Goal: Use online tool/utility

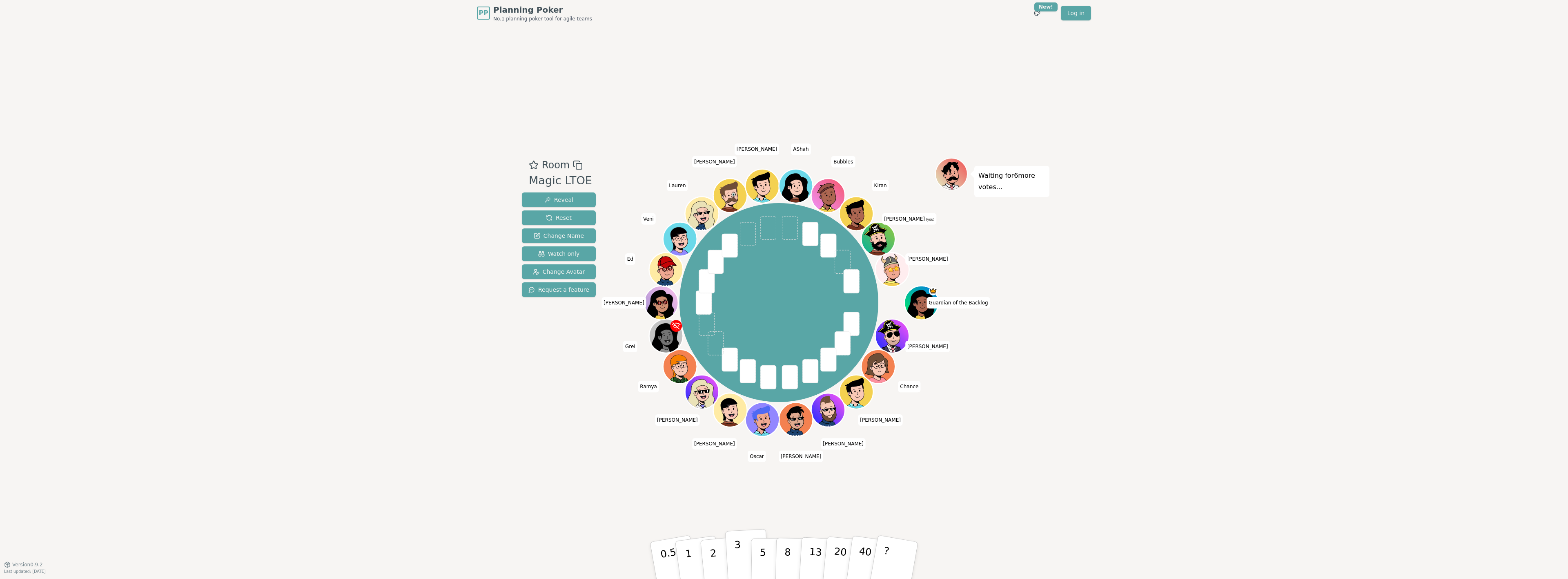
click at [737, 556] on p "3" at bounding box center [738, 561] width 9 height 45
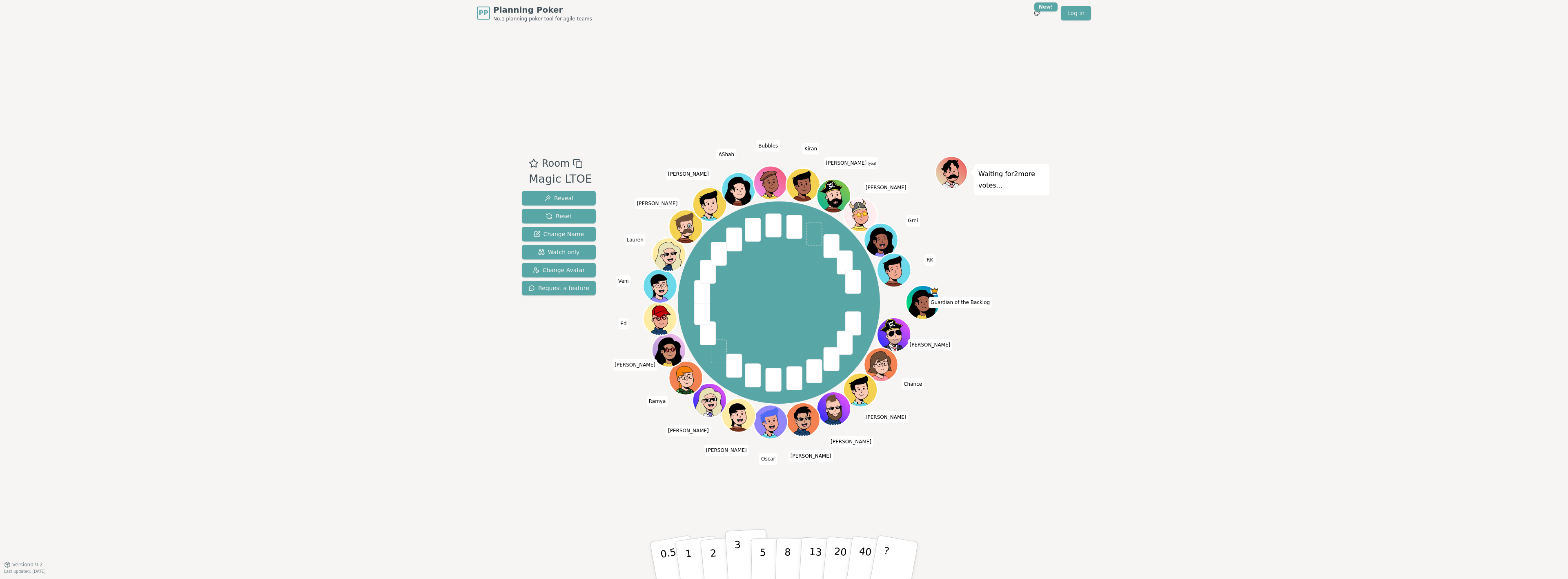
click at [739, 553] on p "3" at bounding box center [738, 561] width 9 height 45
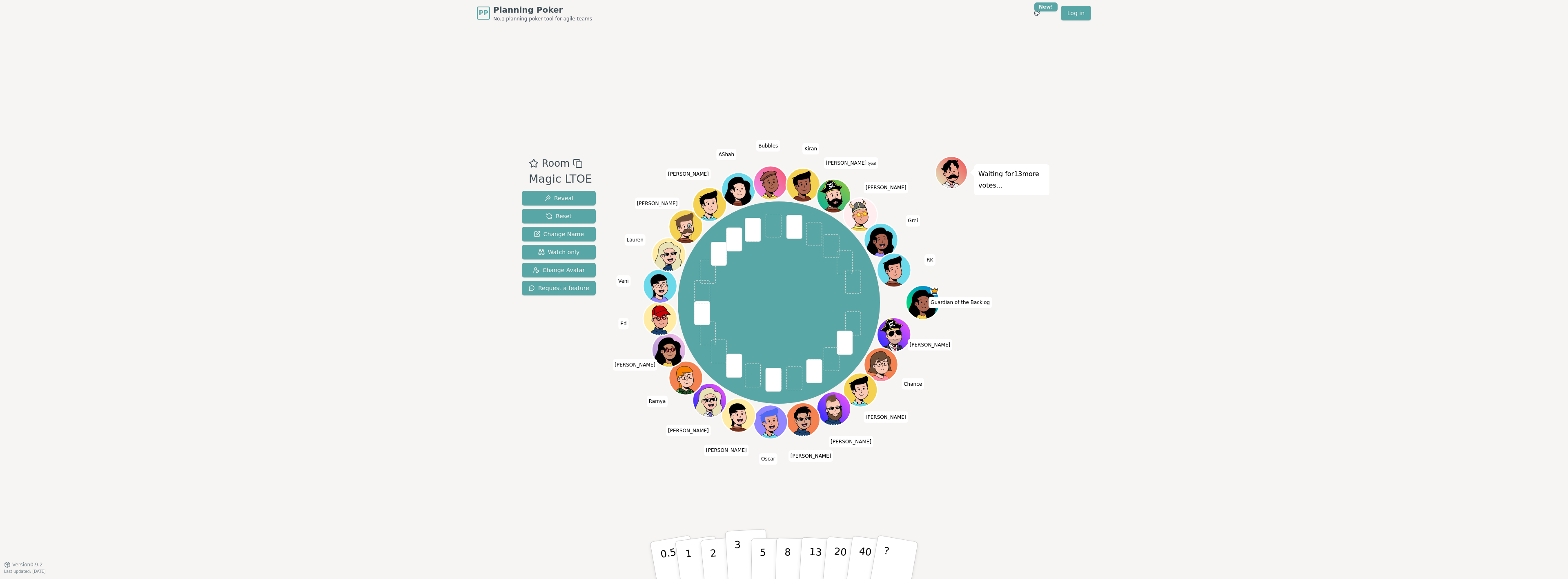
click at [735, 559] on p "3" at bounding box center [738, 561] width 9 height 45
click at [717, 549] on button "2" at bounding box center [723, 560] width 46 height 65
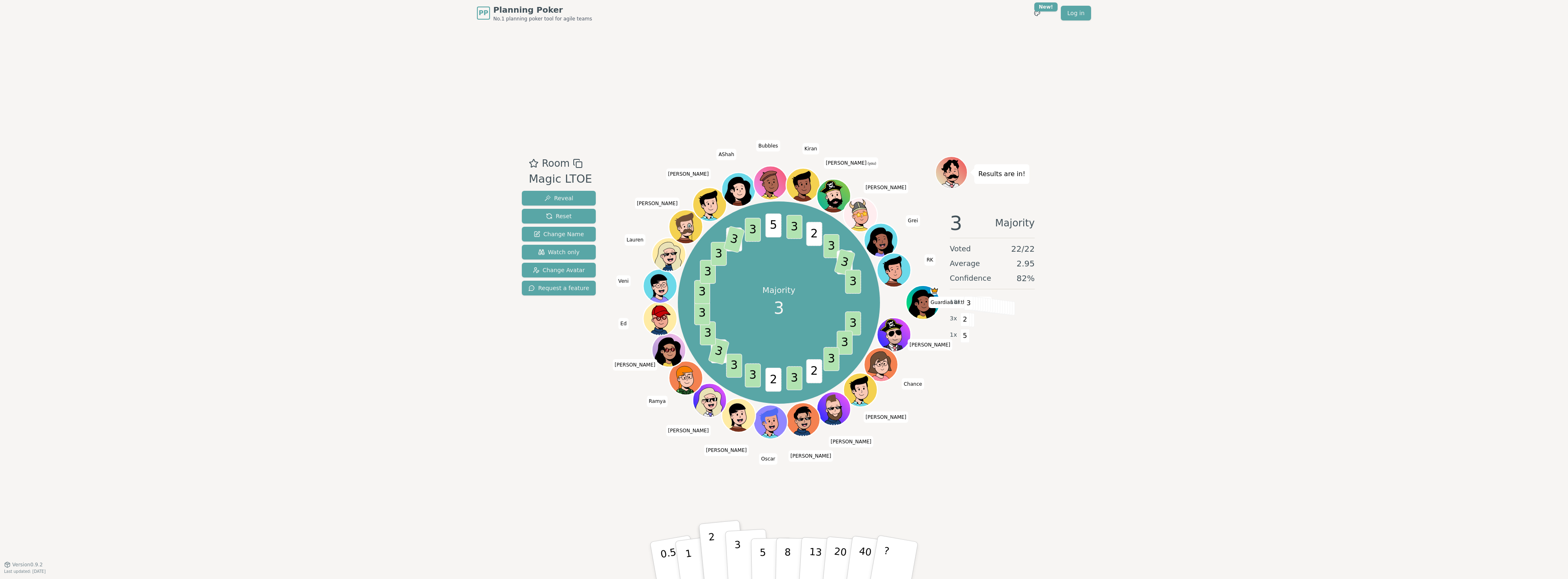
click at [742, 549] on button "3" at bounding box center [747, 560] width 45 height 64
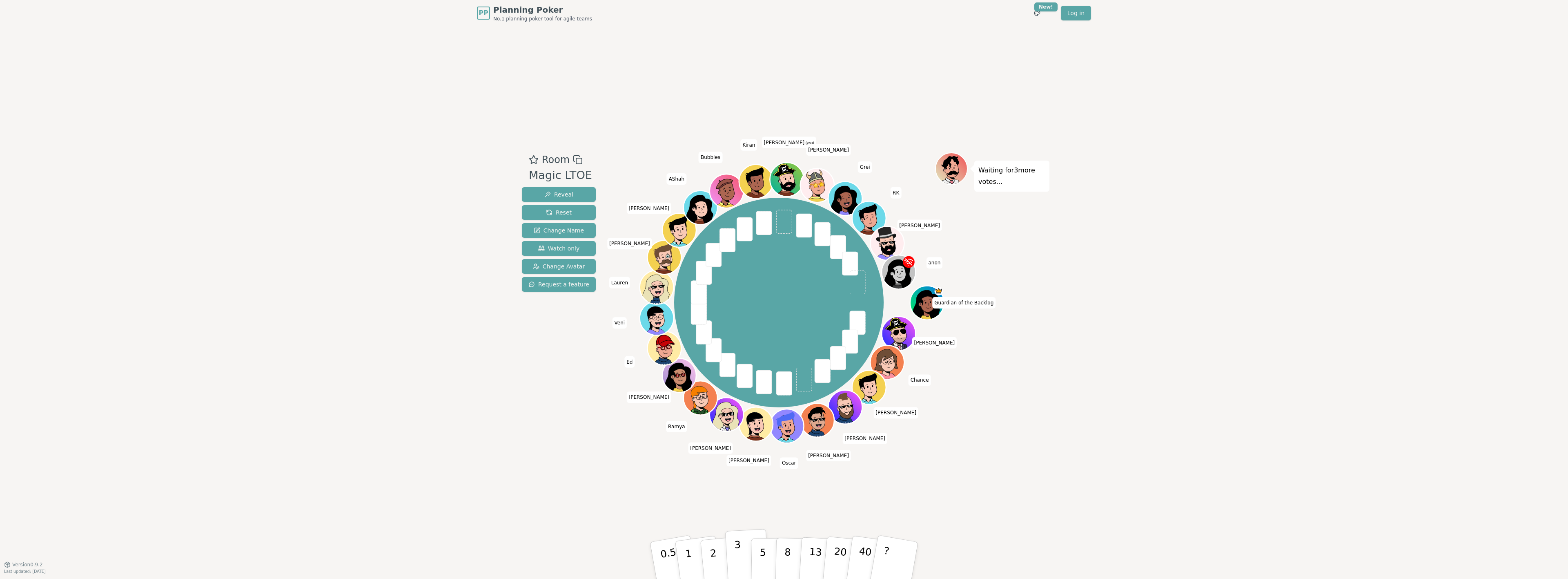
click at [735, 553] on p "3" at bounding box center [738, 561] width 9 height 45
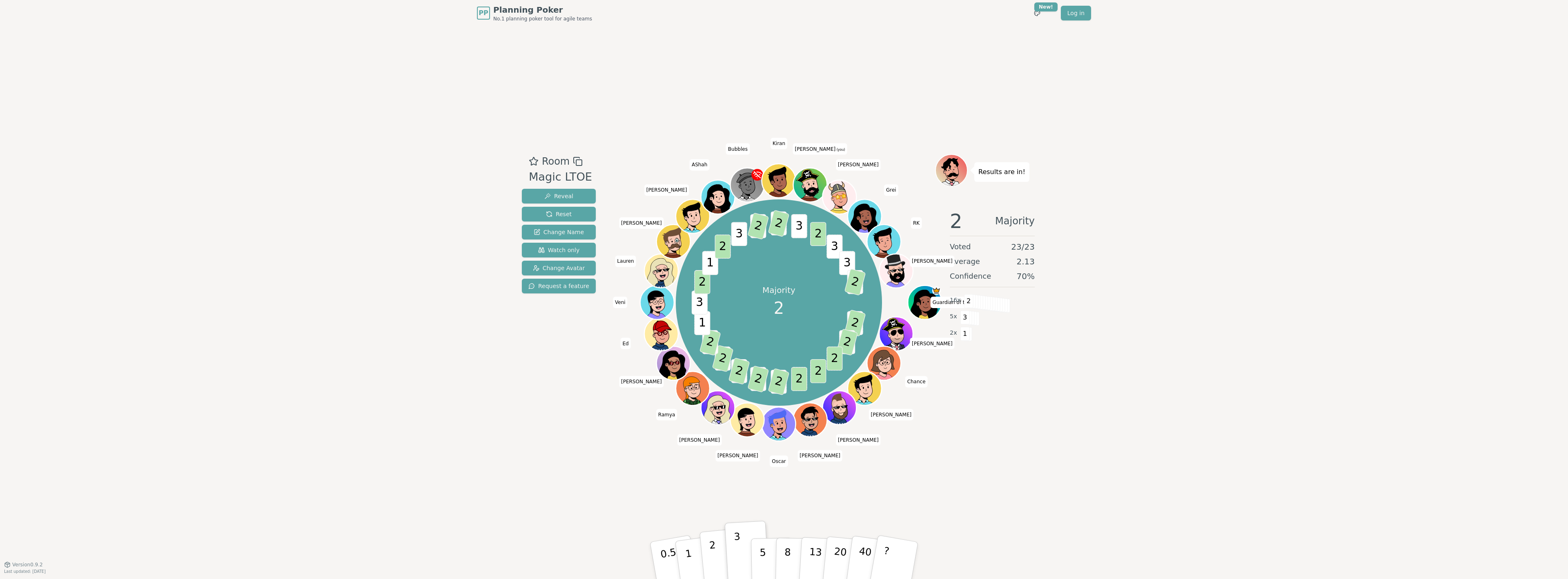
click at [706, 554] on button "2" at bounding box center [723, 560] width 46 height 65
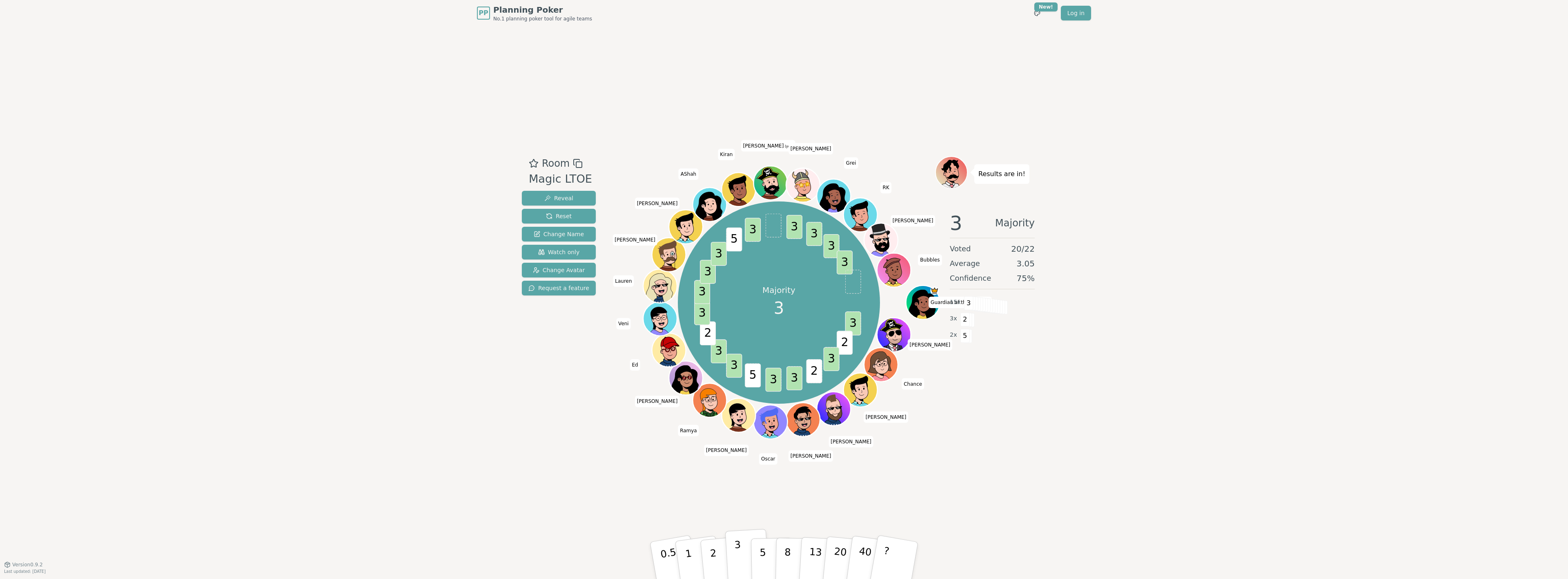
click at [740, 553] on button "3" at bounding box center [747, 560] width 45 height 64
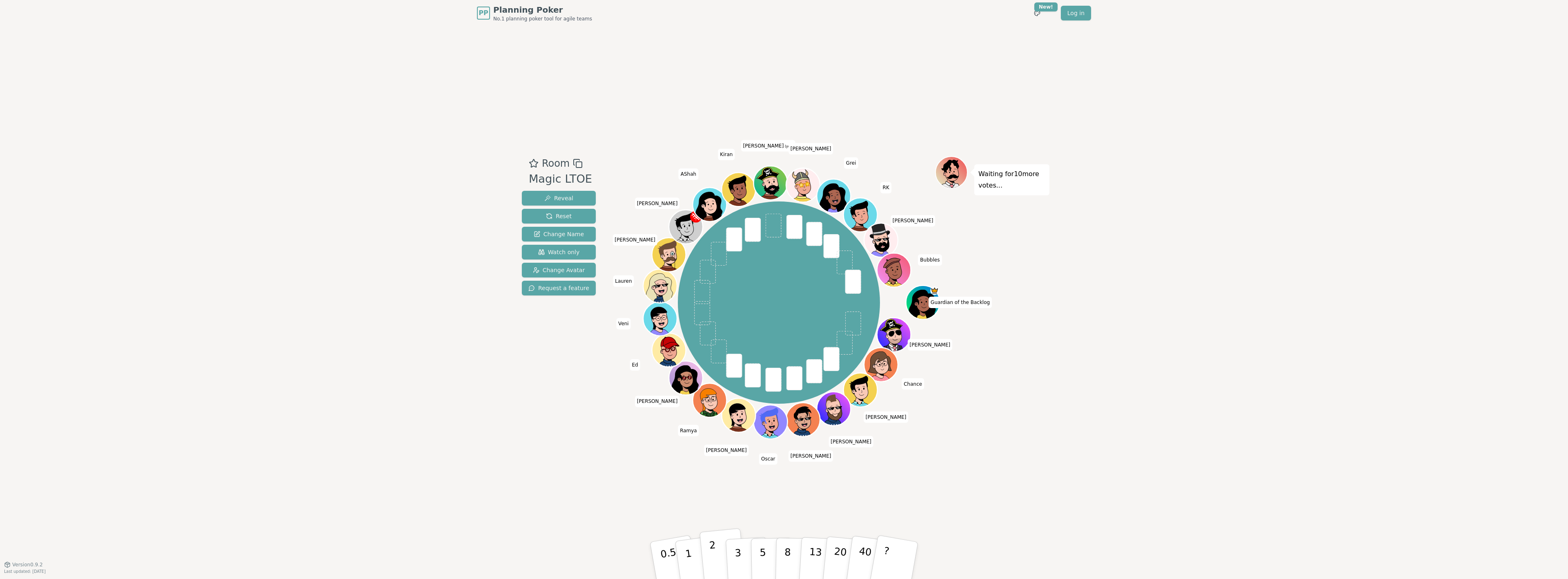
click at [714, 551] on p "2" at bounding box center [714, 561] width 10 height 45
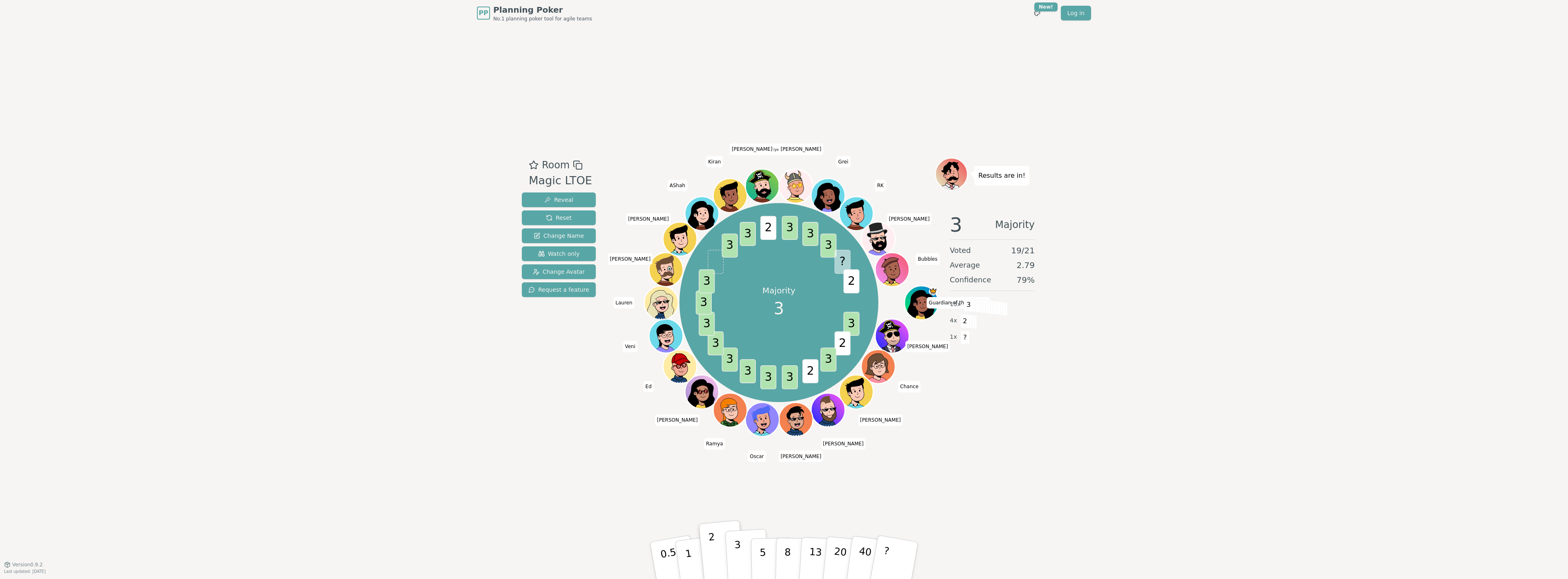
click at [737, 555] on p "3" at bounding box center [738, 561] width 9 height 45
